Goal: Manage account settings

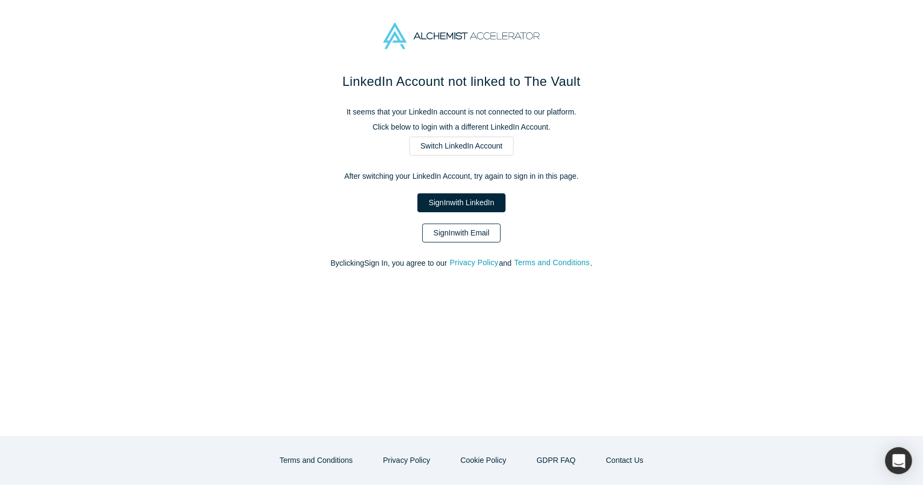
click at [440, 229] on link "Sign In with Email" at bounding box center [461, 233] width 79 height 19
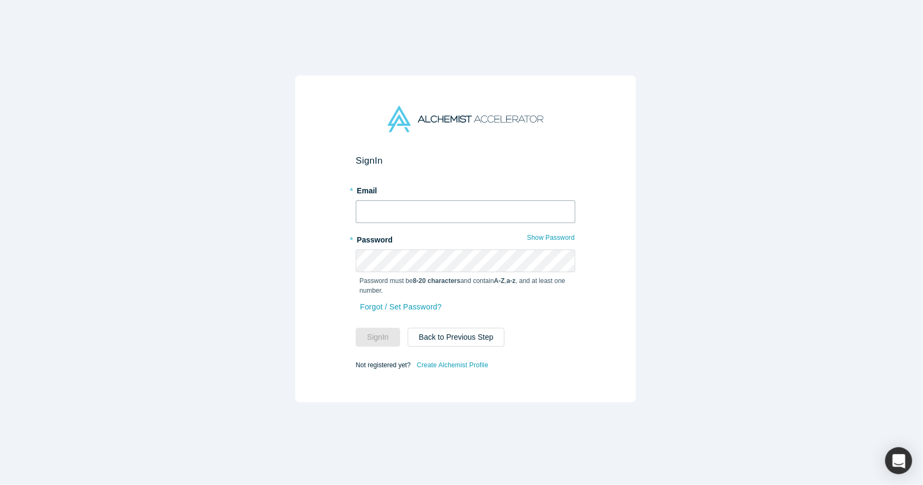
type input "[EMAIL_ADDRESS][DOMAIN_NAME]"
click at [405, 211] on input "[EMAIL_ADDRESS][DOMAIN_NAME]" at bounding box center [465, 212] width 219 height 23
click at [334, 251] on div "Sign In * Email [EMAIL_ADDRESS][DOMAIN_NAME] * Password Show Password Password …" at bounding box center [465, 239] width 340 height 327
click at [366, 335] on button "Sign In" at bounding box center [378, 337] width 44 height 19
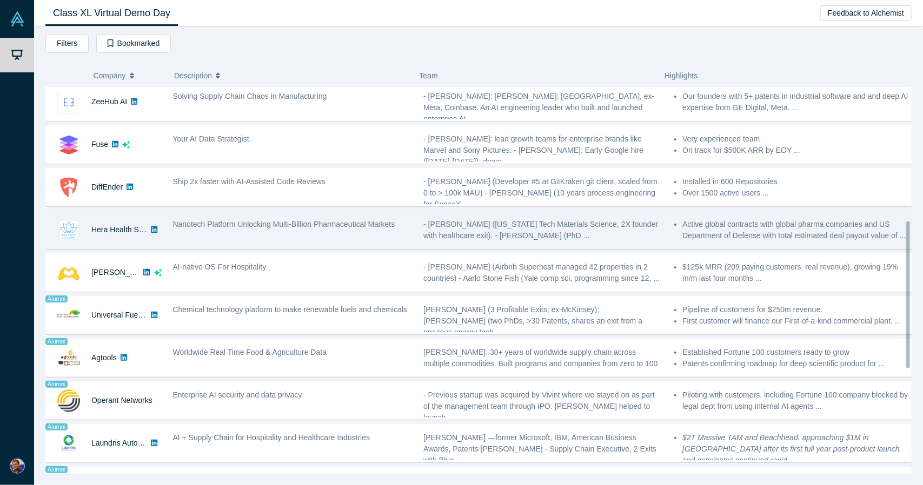
scroll to position [432, 0]
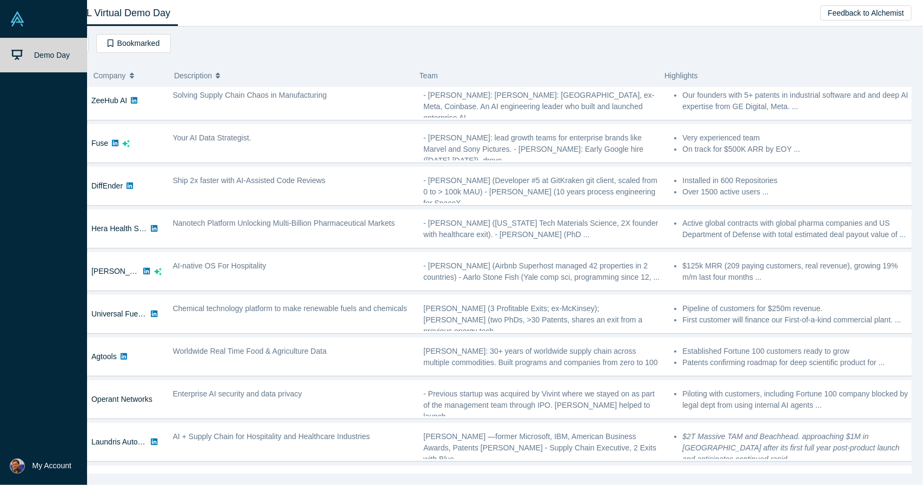
click at [17, 16] on img at bounding box center [17, 18] width 15 height 15
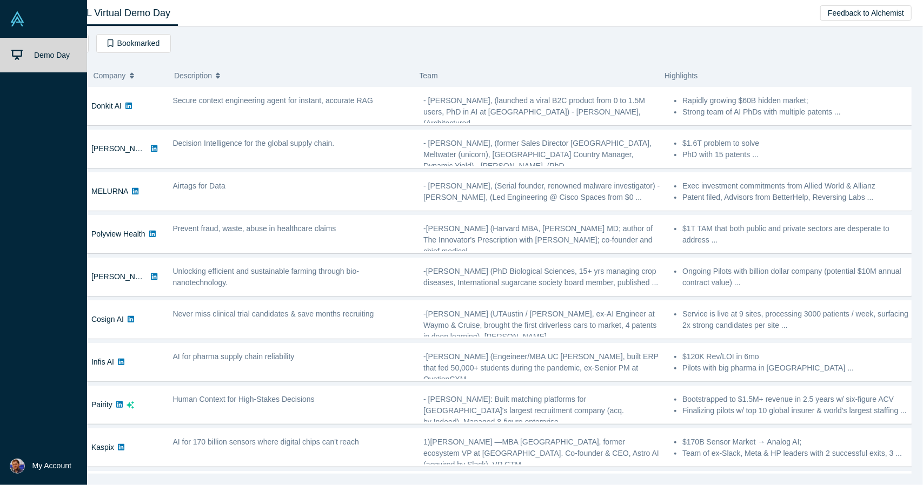
click at [15, 467] on img at bounding box center [17, 466] width 15 height 15
click at [51, 436] on img at bounding box center [59, 434] width 19 height 19
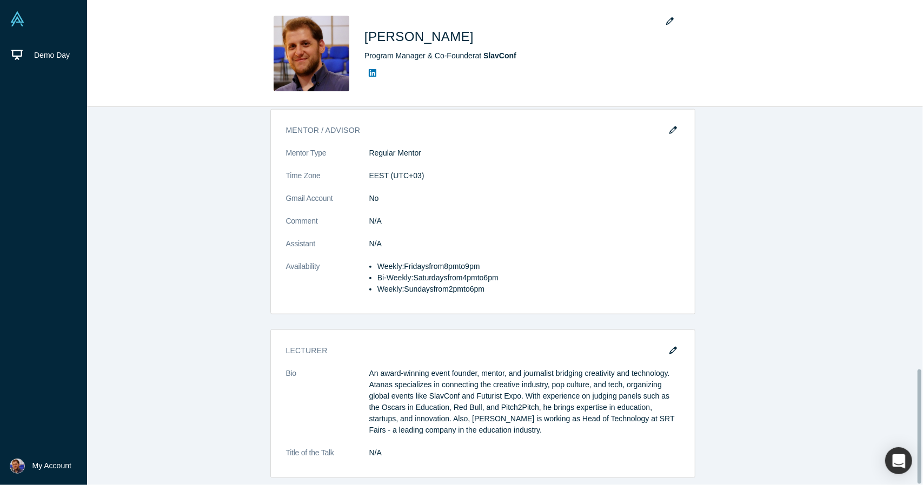
scroll to position [868, 0]
click at [892, 459] on div "button" at bounding box center [899, 461] width 30 height 30
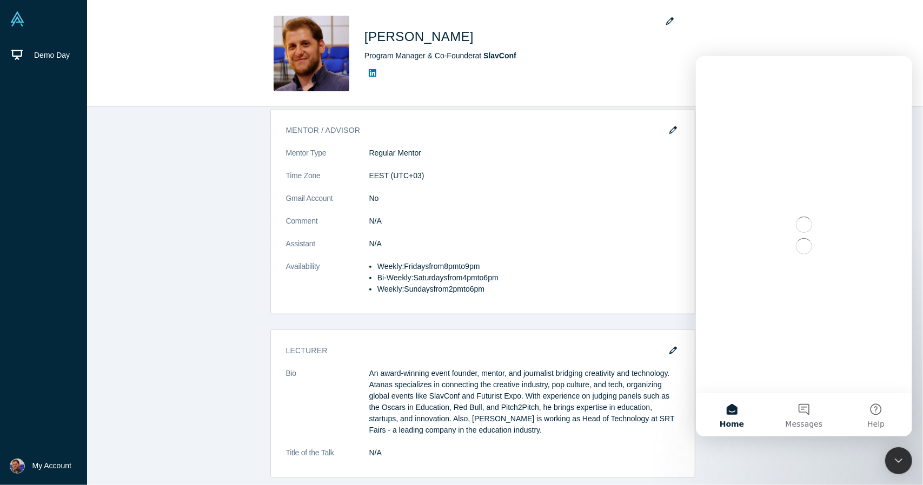
scroll to position [0, 0]
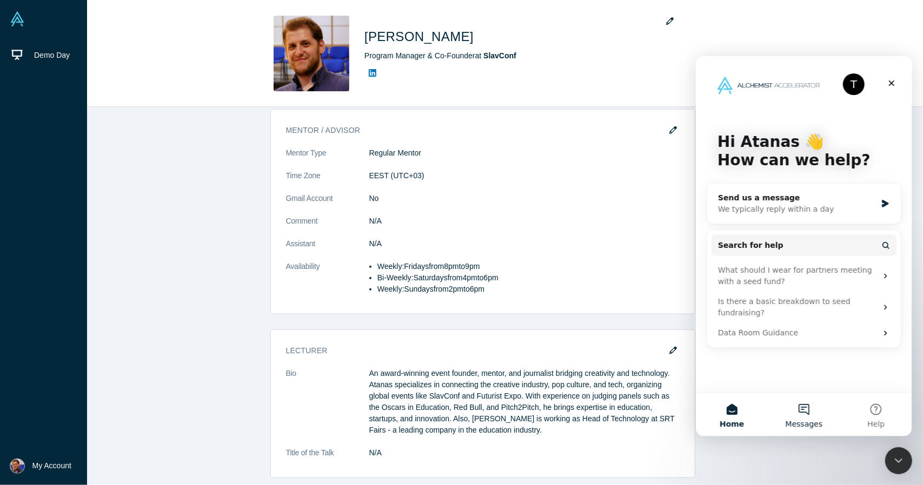
click at [806, 409] on button "Messages" at bounding box center [803, 414] width 72 height 43
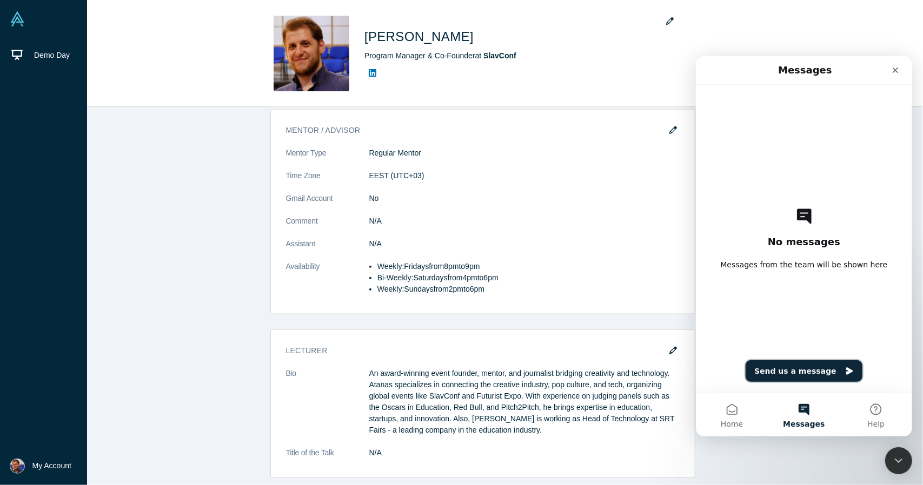
click at [805, 368] on button "Send us a message" at bounding box center [803, 371] width 117 height 22
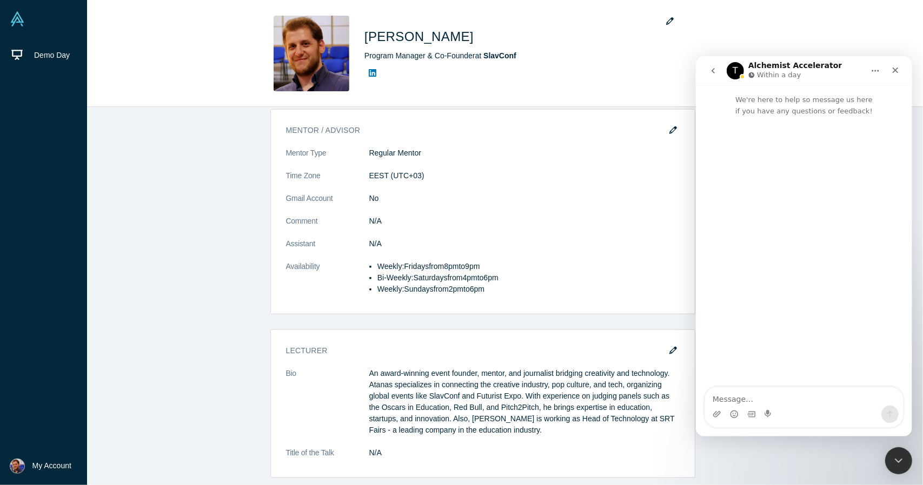
click at [799, 392] on textarea "Message…" at bounding box center [803, 396] width 198 height 18
type textarea "Hello, anyone here?"
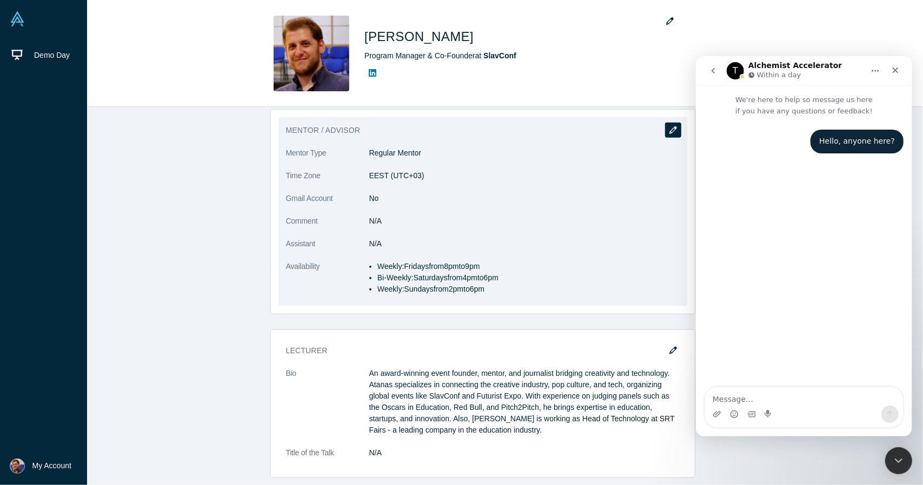
click at [673, 123] on button "button" at bounding box center [673, 130] width 16 height 15
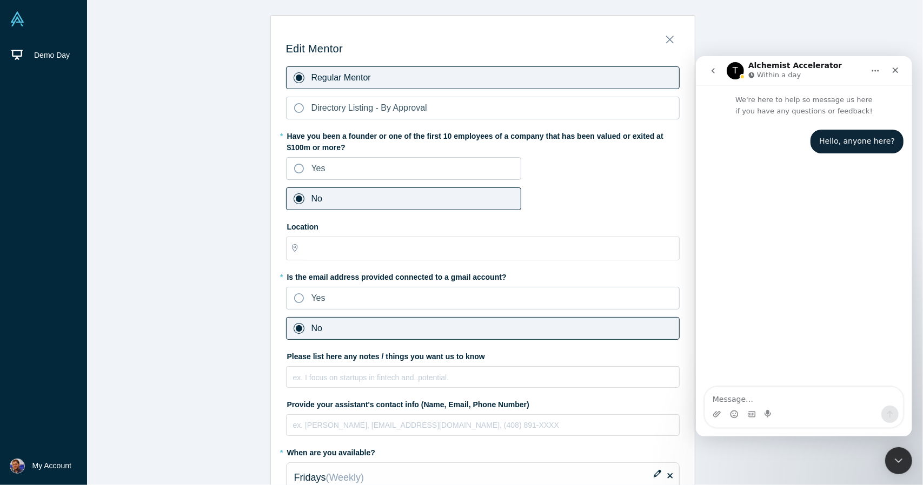
type input "[GEOGRAPHIC_DATA], [GEOGRAPHIC_DATA]"
click at [666, 36] on icon "Close" at bounding box center [670, 40] width 8 height 12
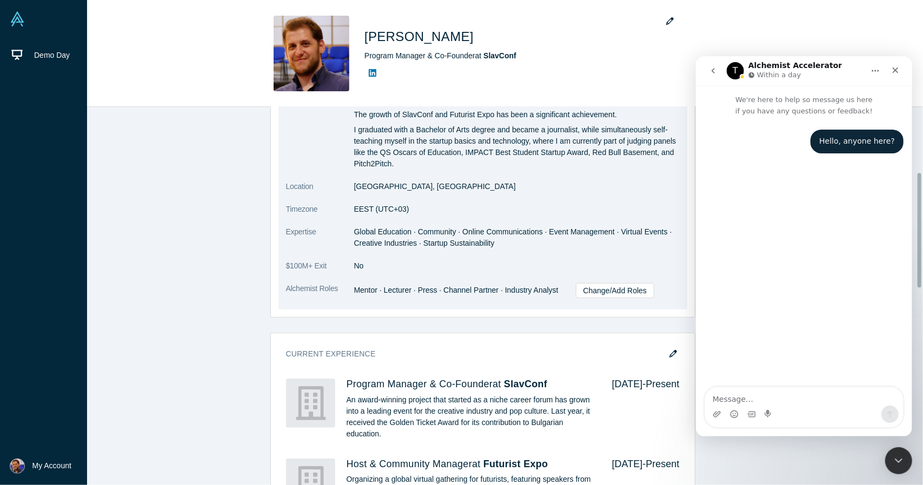
scroll to position [216, 0]
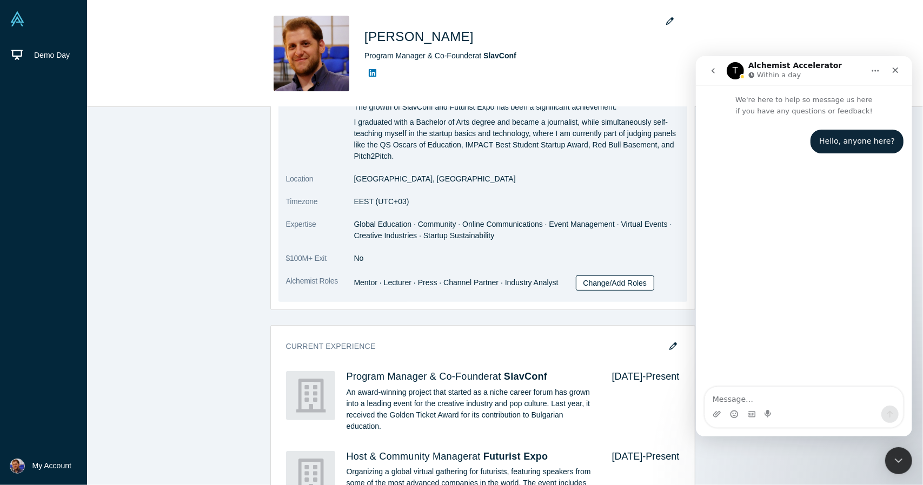
click at [601, 282] on link "Change/Add Roles" at bounding box center [615, 283] width 79 height 15
